Goal: Information Seeking & Learning: Learn about a topic

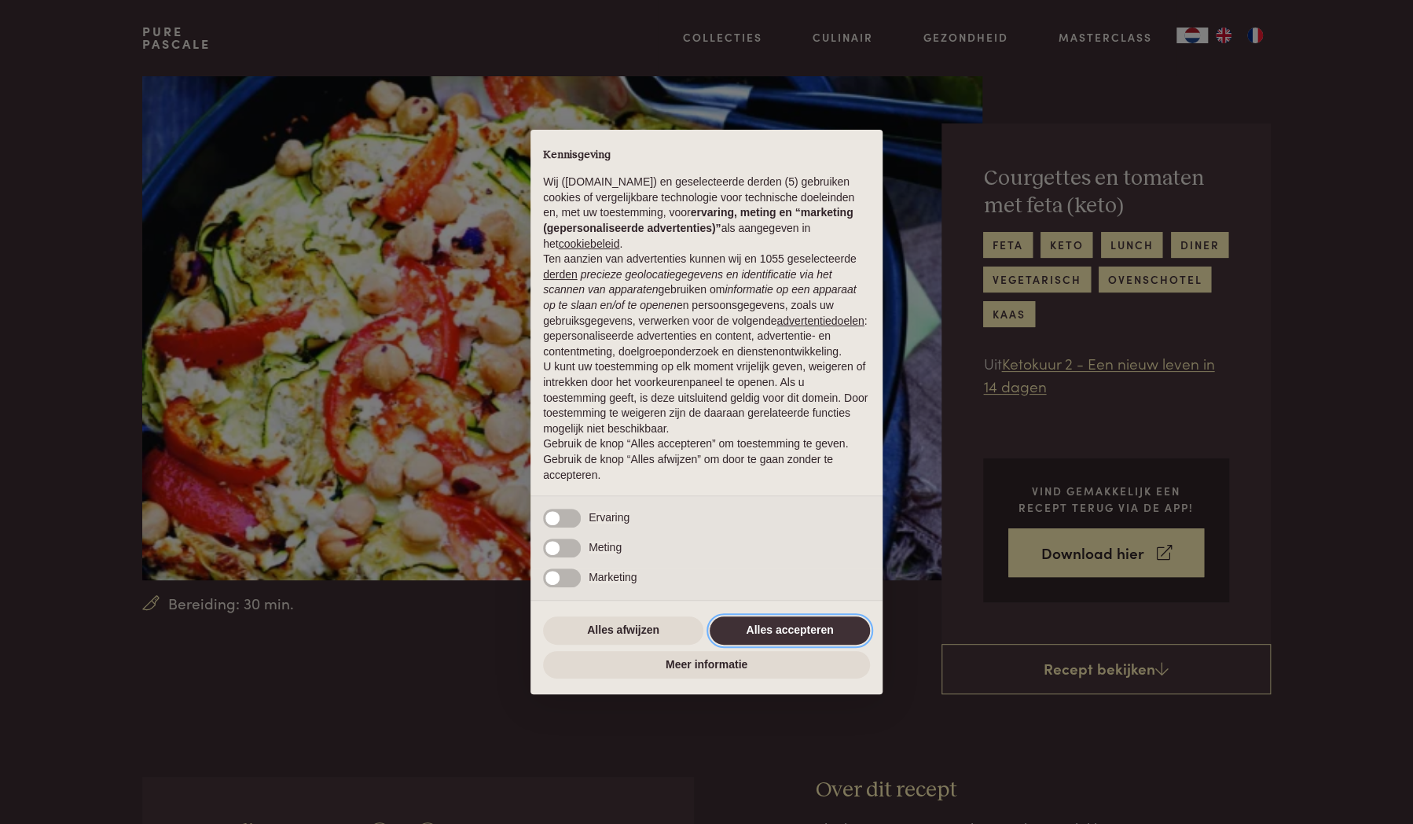
click at [782, 623] on button "Alles accepteren" at bounding box center [790, 630] width 160 height 28
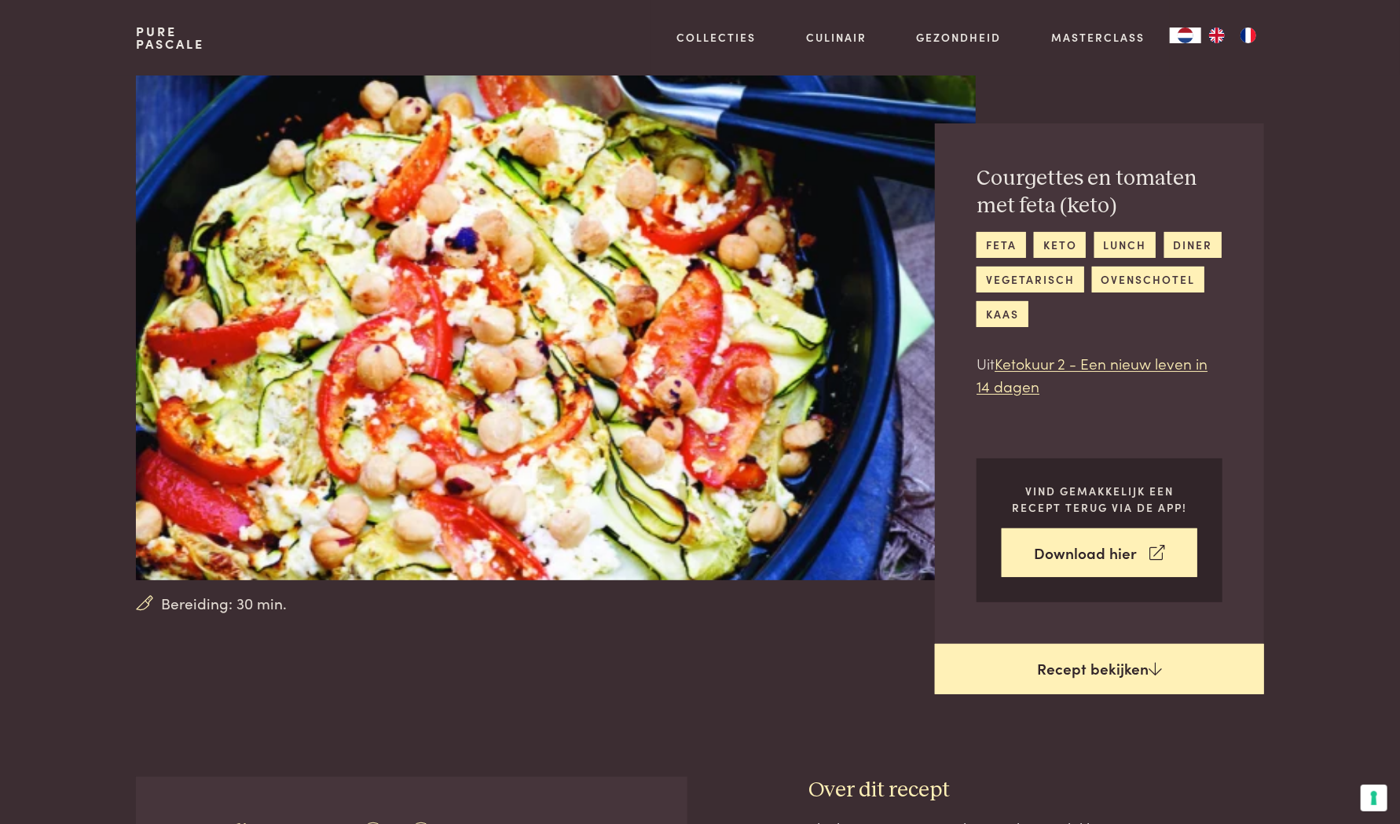
click at [1081, 677] on link "Recept bekijken" at bounding box center [1099, 669] width 329 height 50
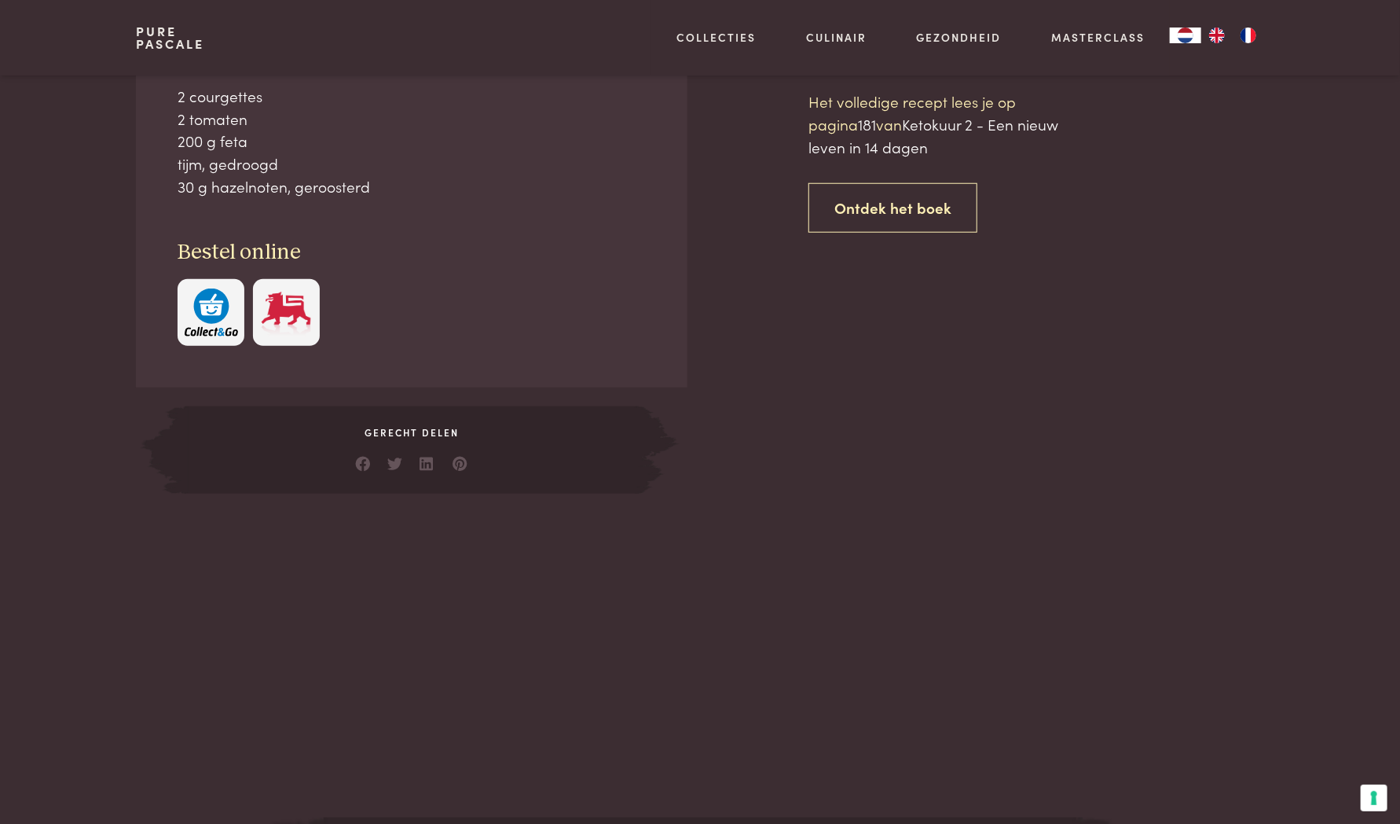
scroll to position [775, 0]
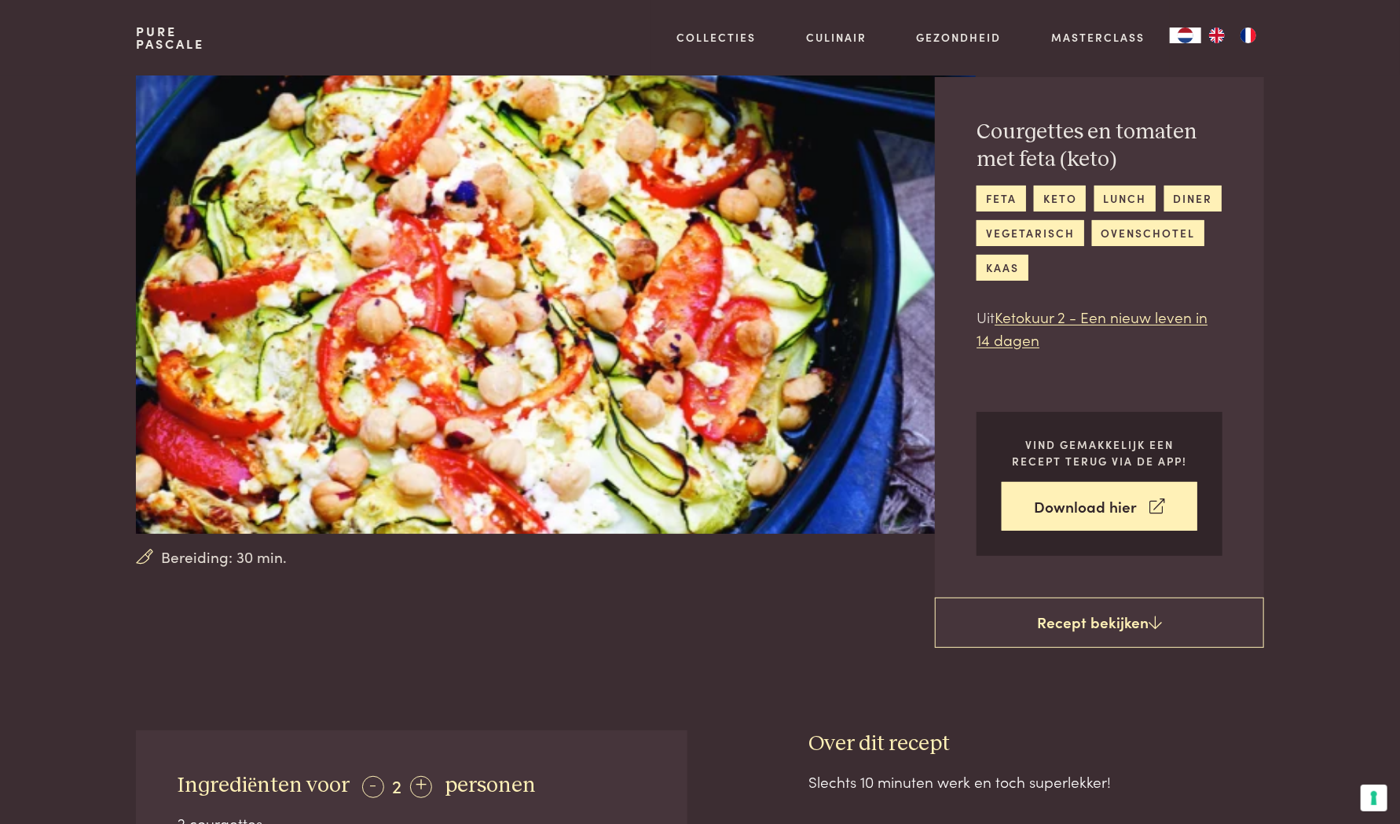
scroll to position [29, 0]
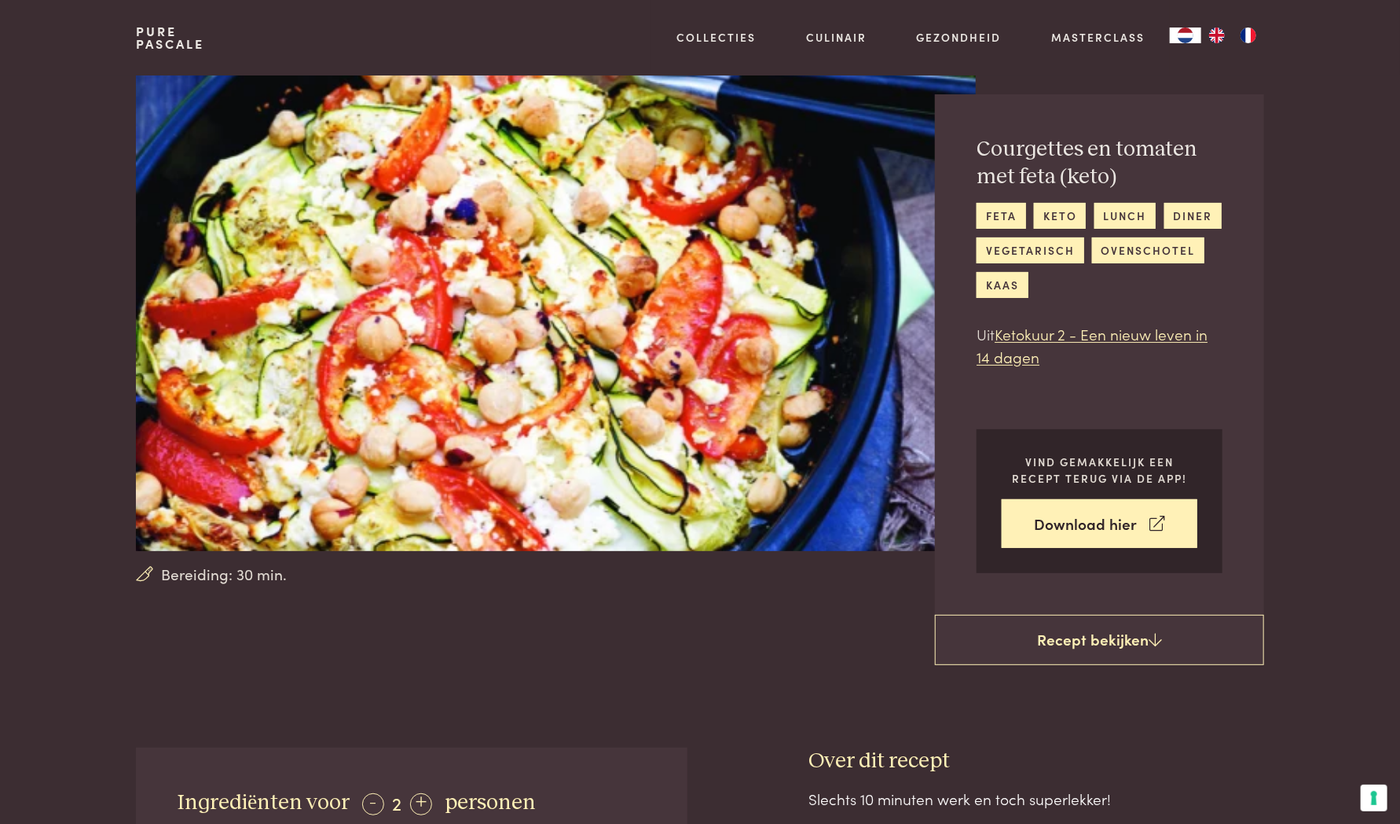
click at [165, 40] on link "Pure Pascale" at bounding box center [170, 37] width 68 height 25
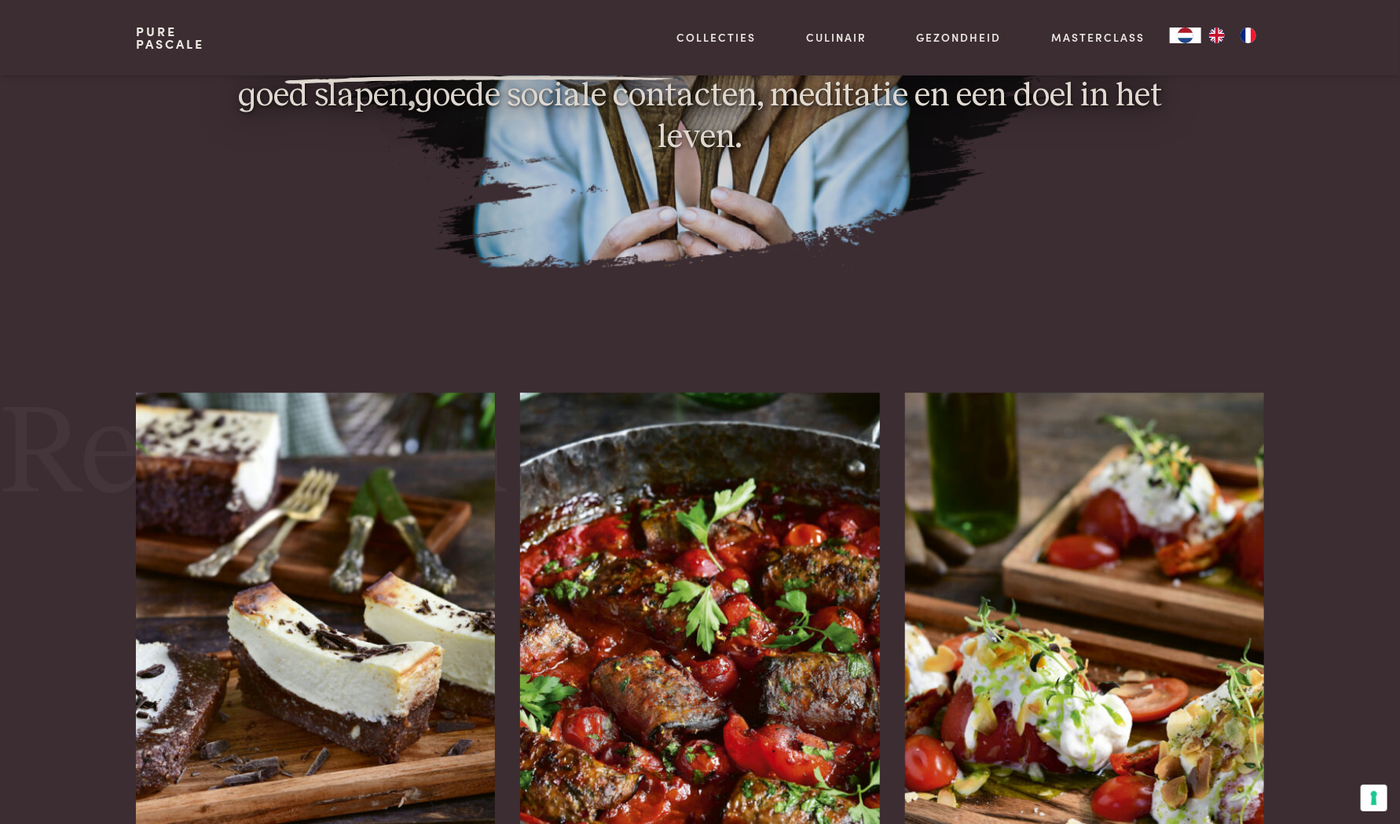
scroll to position [2078, 0]
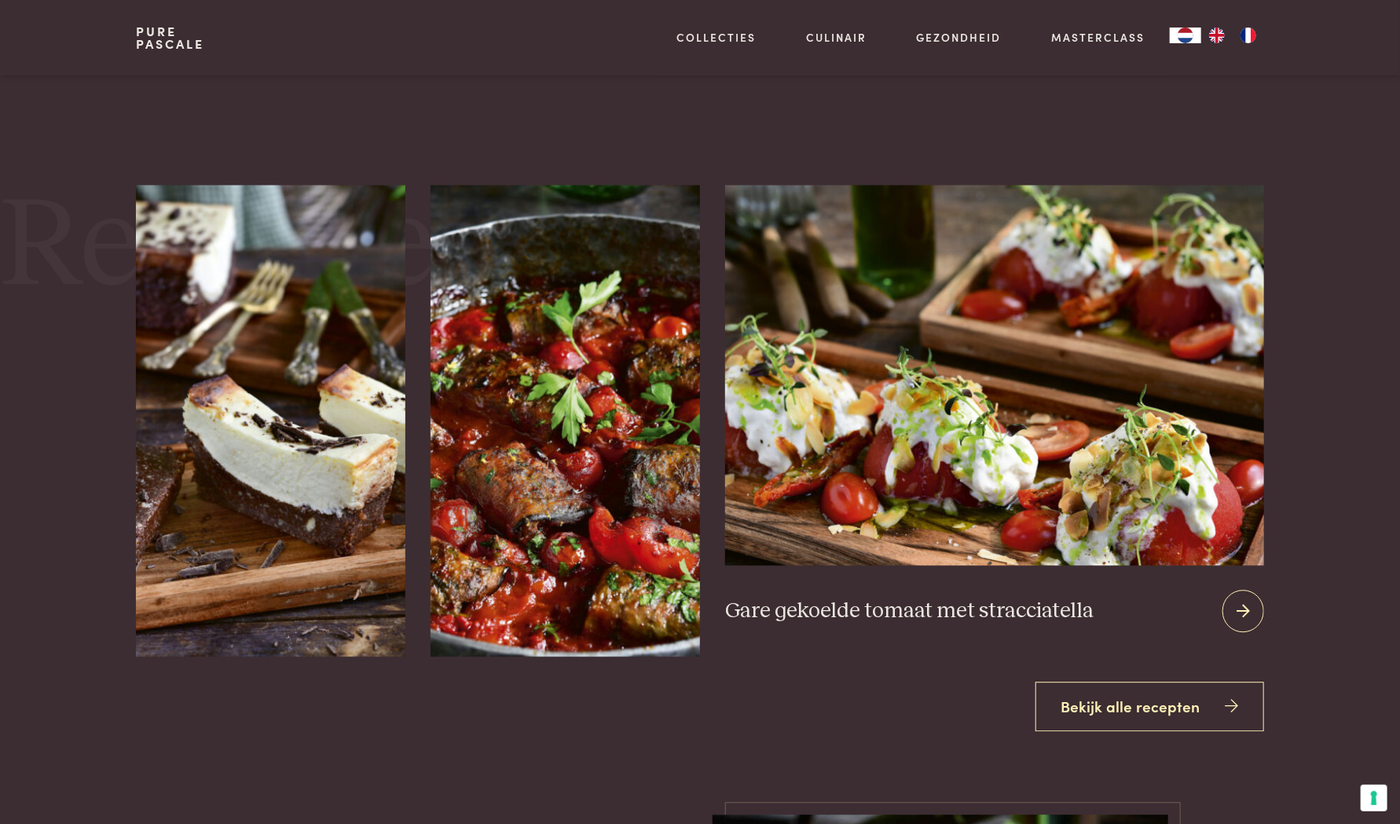
click at [1251, 610] on div at bounding box center [1244, 610] width 42 height 42
